Goal: Information Seeking & Learning: Learn about a topic

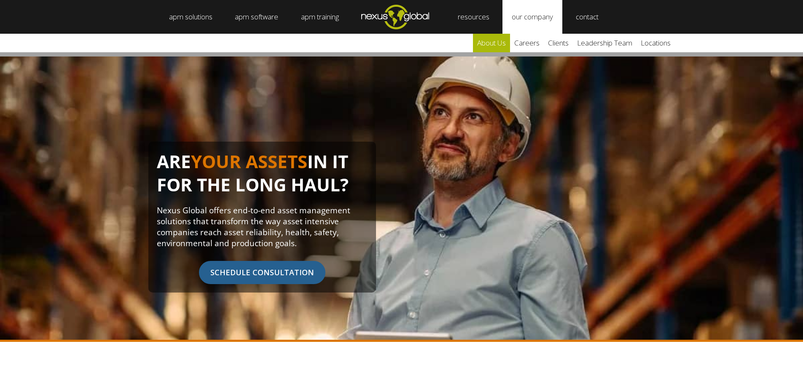
click at [497, 40] on link "about us" at bounding box center [491, 43] width 37 height 19
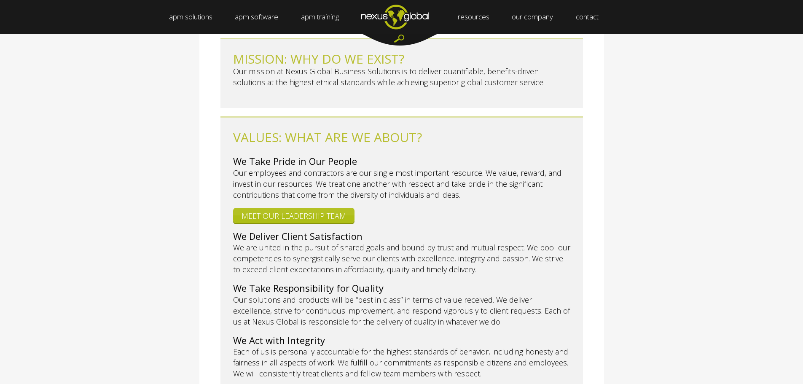
scroll to position [295, 0]
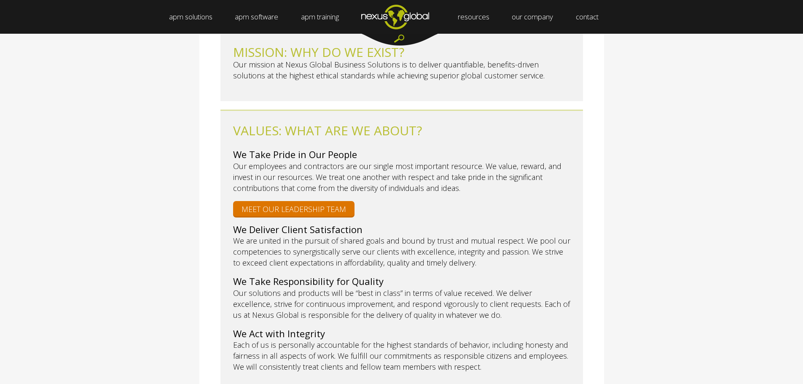
click at [288, 204] on link "MEET OUR LEADERSHIP TEAM" at bounding box center [293, 208] width 121 height 15
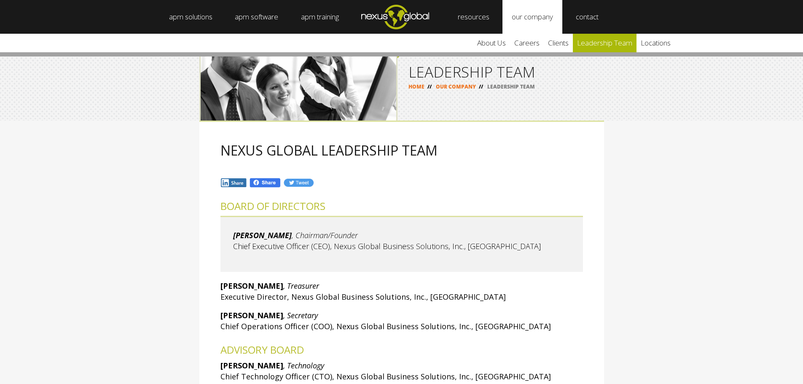
click at [608, 45] on link "leadership team" at bounding box center [605, 43] width 64 height 19
click at [567, 44] on link "clients" at bounding box center [558, 43] width 29 height 19
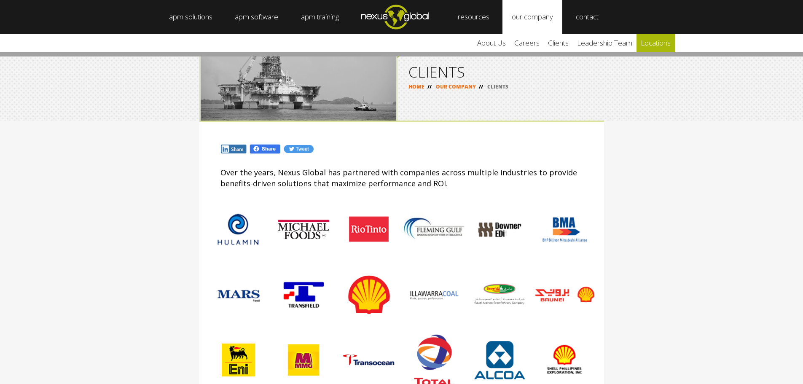
click at [656, 43] on link "locations" at bounding box center [656, 43] width 38 height 19
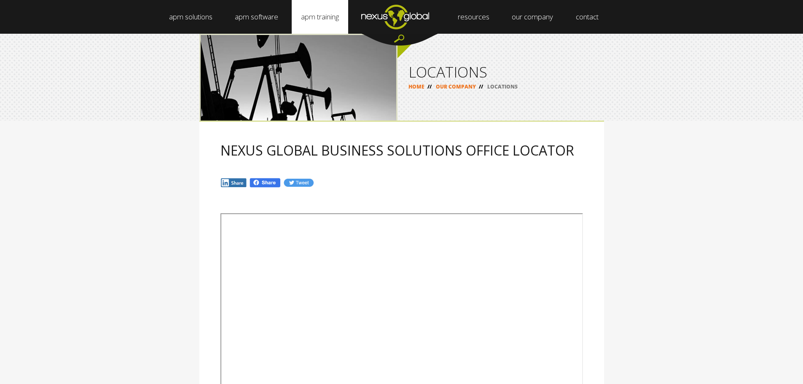
click at [320, 15] on link "apm training" at bounding box center [320, 17] width 56 height 34
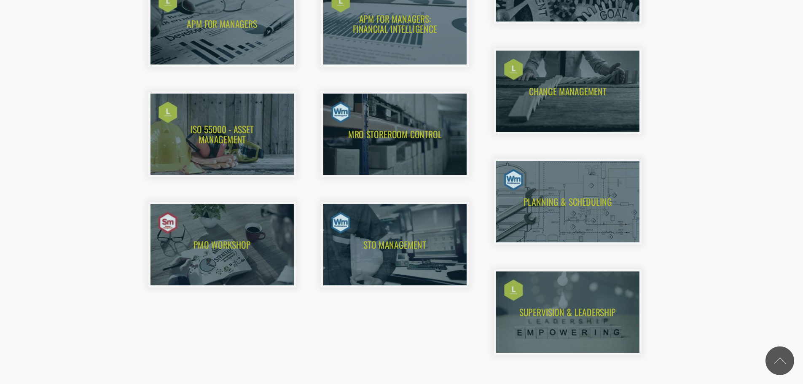
scroll to position [674, 0]
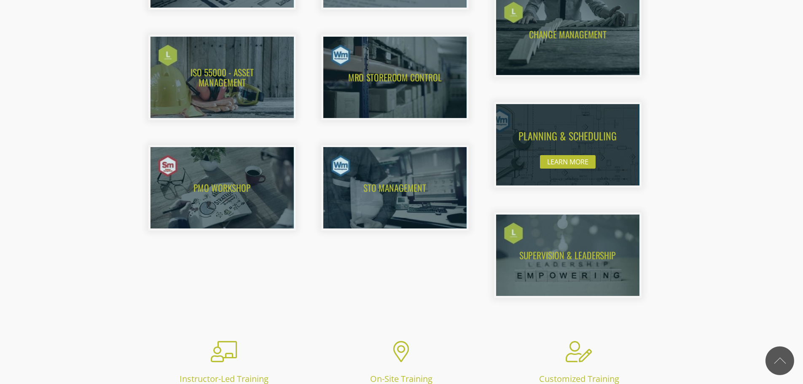
click at [542, 140] on img at bounding box center [560, 145] width 158 height 90
